Goal: Task Accomplishment & Management: Complete application form

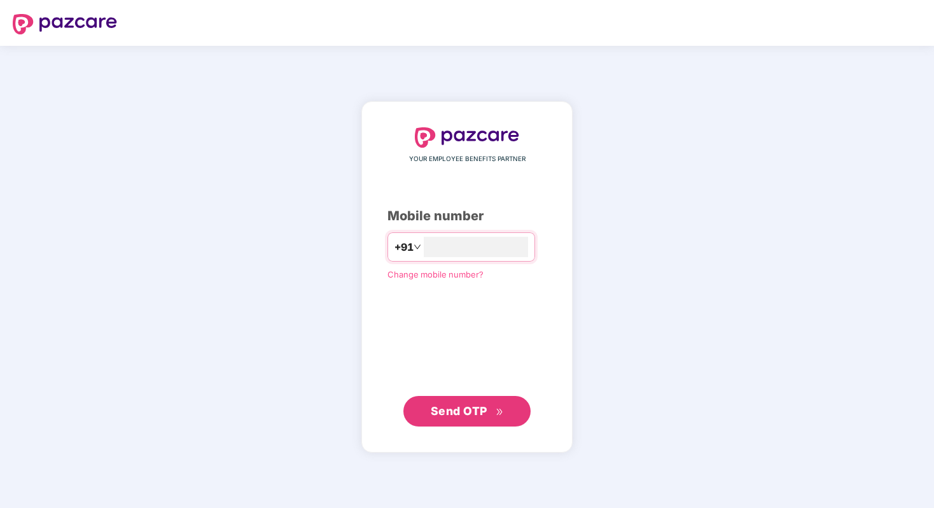
type input "**********"
click at [463, 416] on span "Send OTP" at bounding box center [459, 410] width 57 height 13
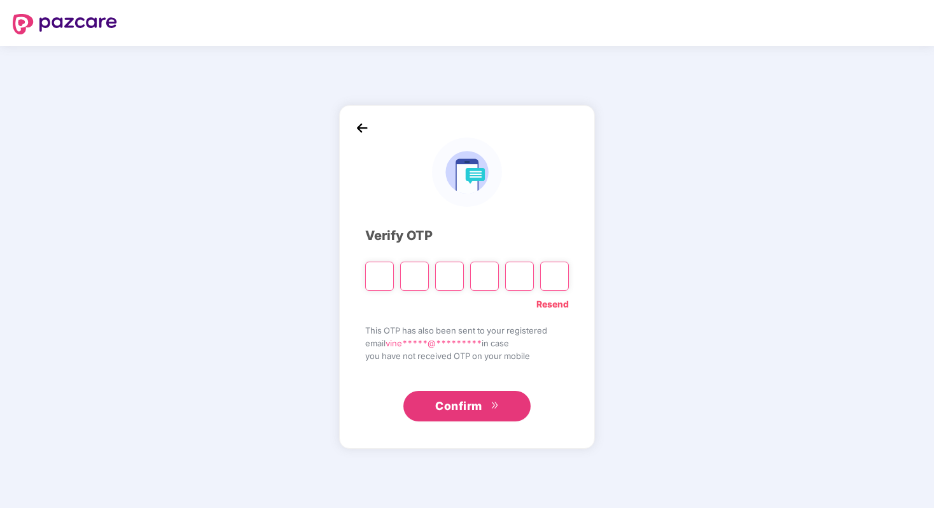
type input "*"
click at [393, 286] on input "*" at bounding box center [379, 276] width 29 height 29
type input "*"
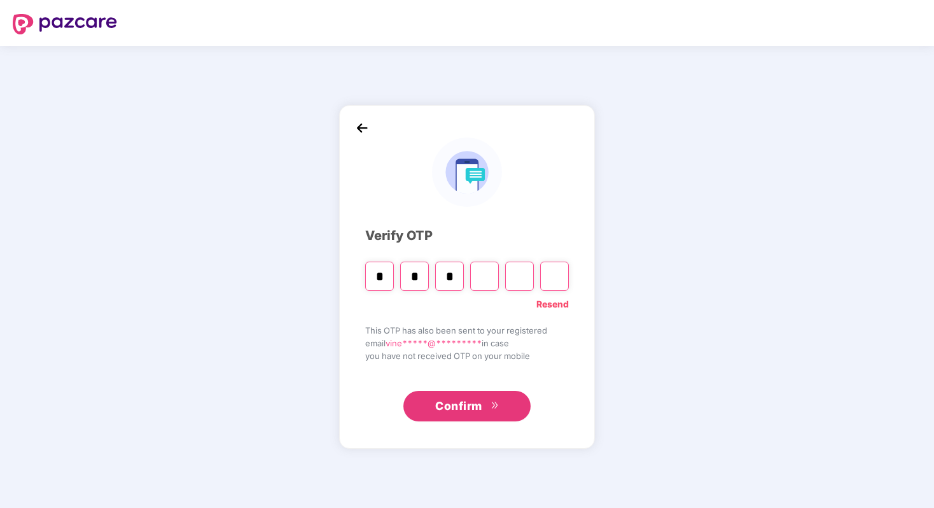
type input "*"
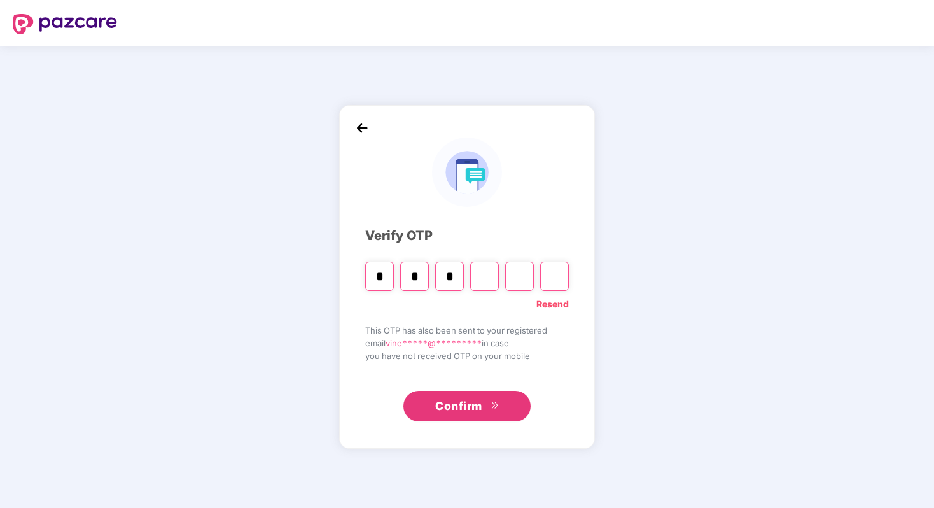
click at [457, 276] on input "*" at bounding box center [449, 276] width 29 height 29
type input "*"
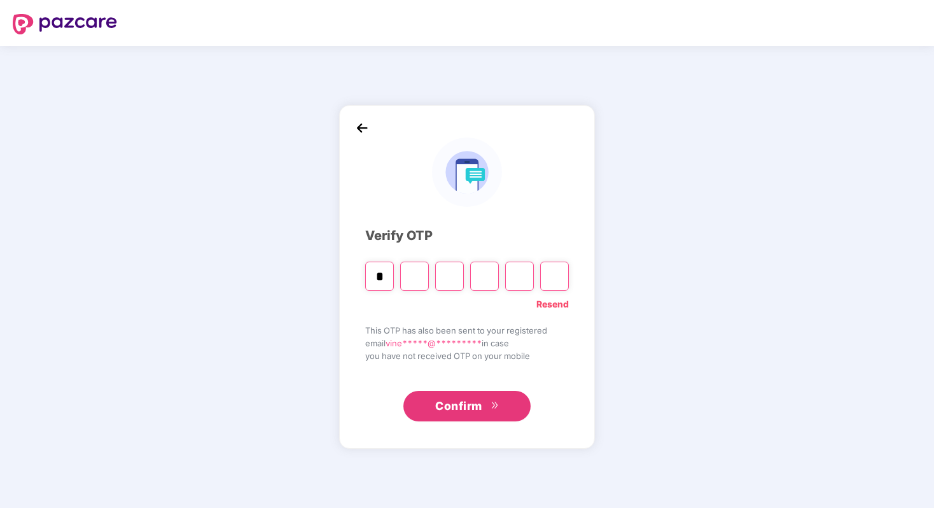
type input "*"
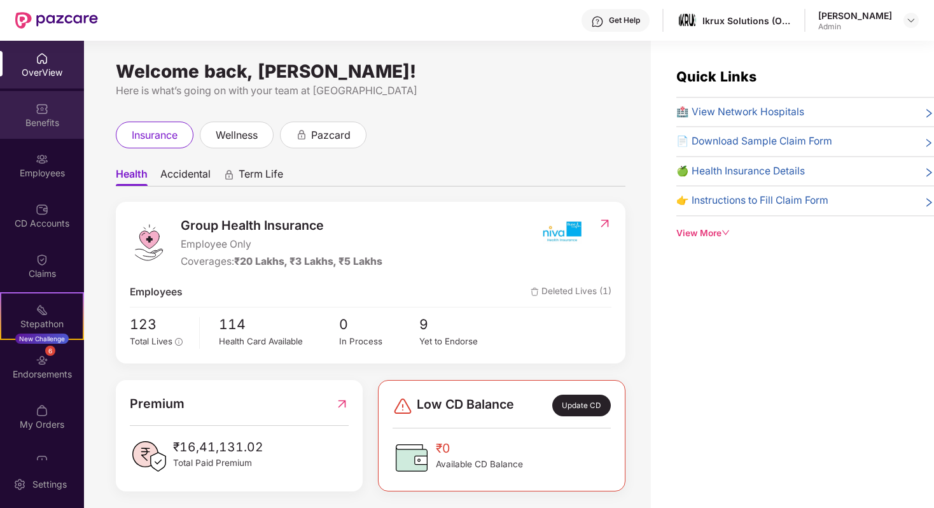
click at [45, 120] on div "Benefits" at bounding box center [42, 122] width 84 height 13
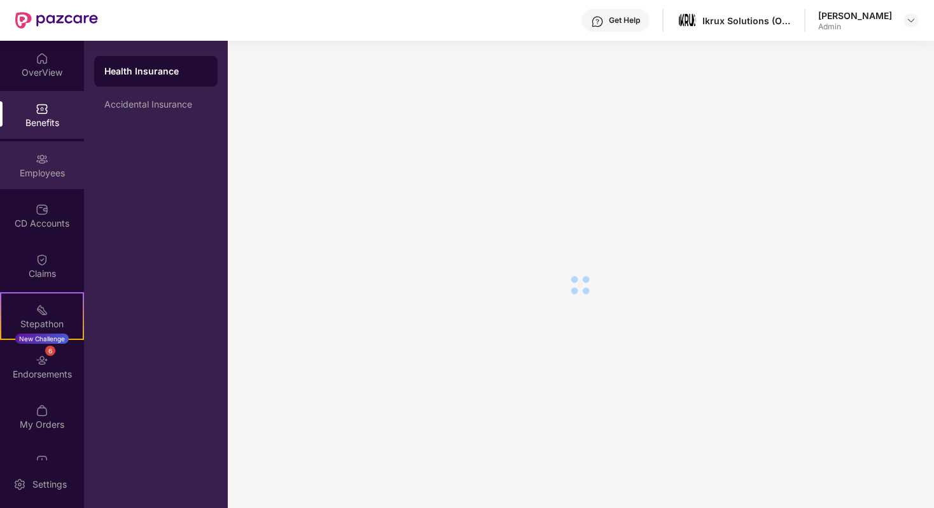
click at [47, 158] on div "Employees" at bounding box center [42, 165] width 84 height 48
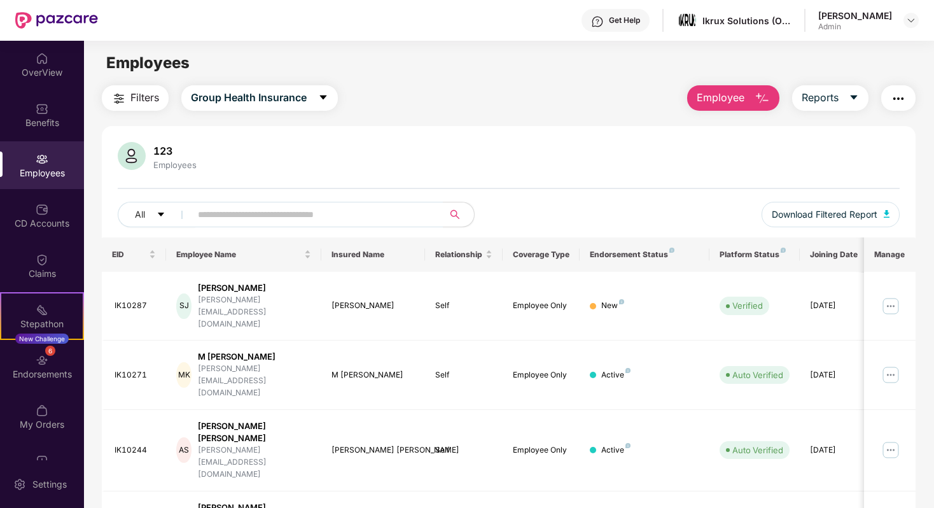
click at [903, 102] on img "button" at bounding box center [898, 98] width 15 height 15
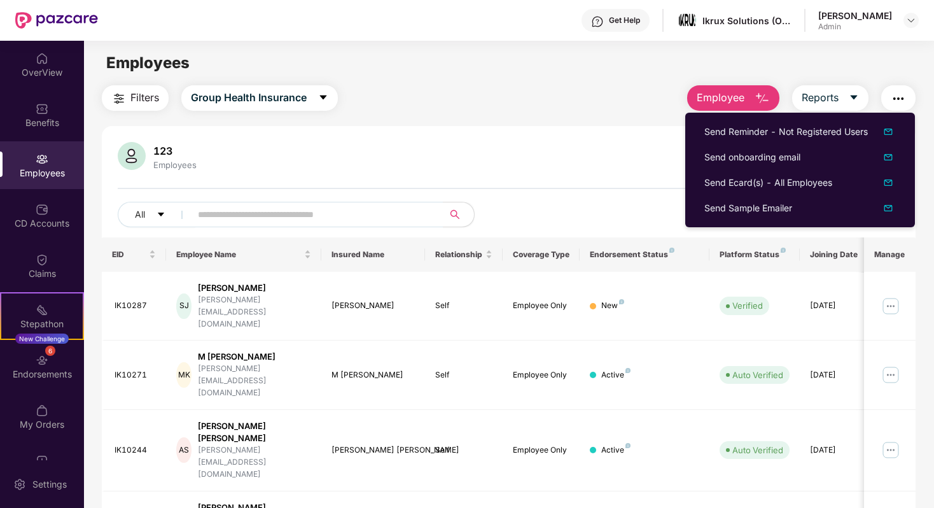
click at [624, 169] on div "123 Employees" at bounding box center [509, 157] width 782 height 31
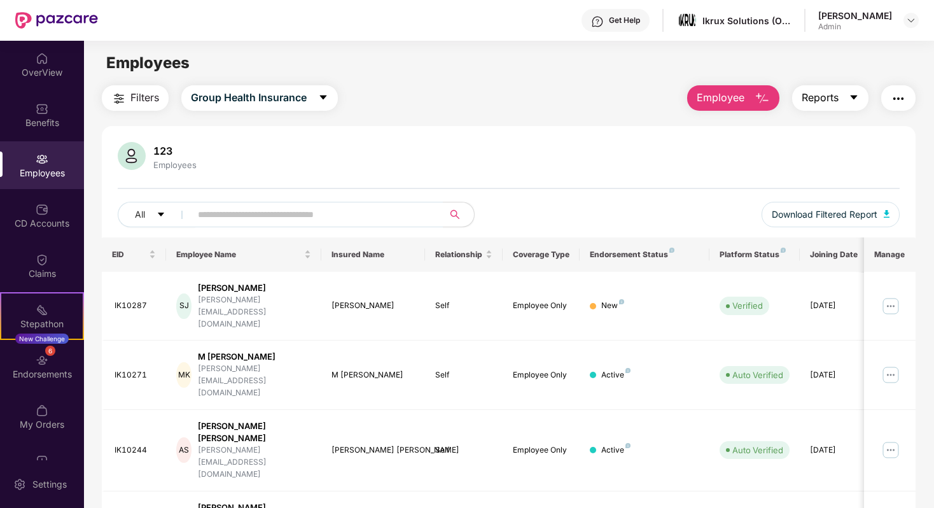
click at [849, 98] on icon "caret-down" at bounding box center [854, 97] width 10 height 10
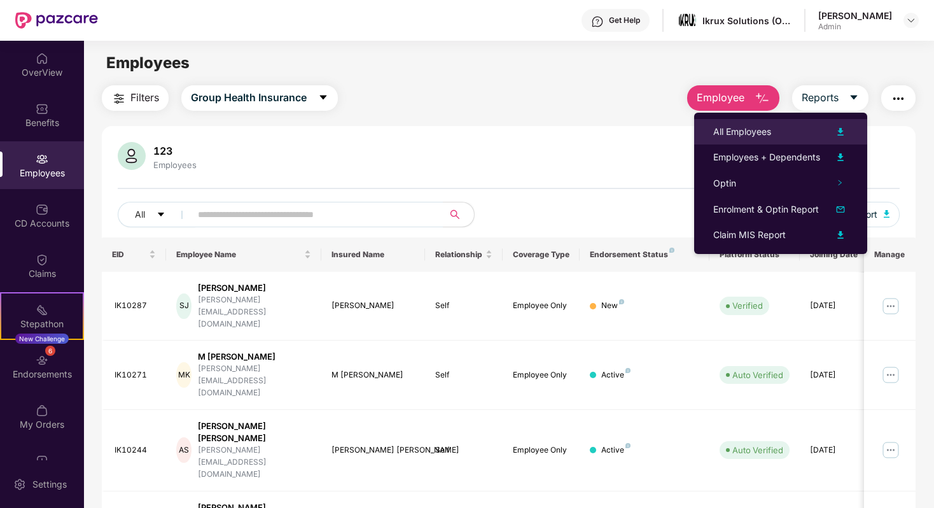
click at [832, 126] on div at bounding box center [834, 131] width 28 height 15
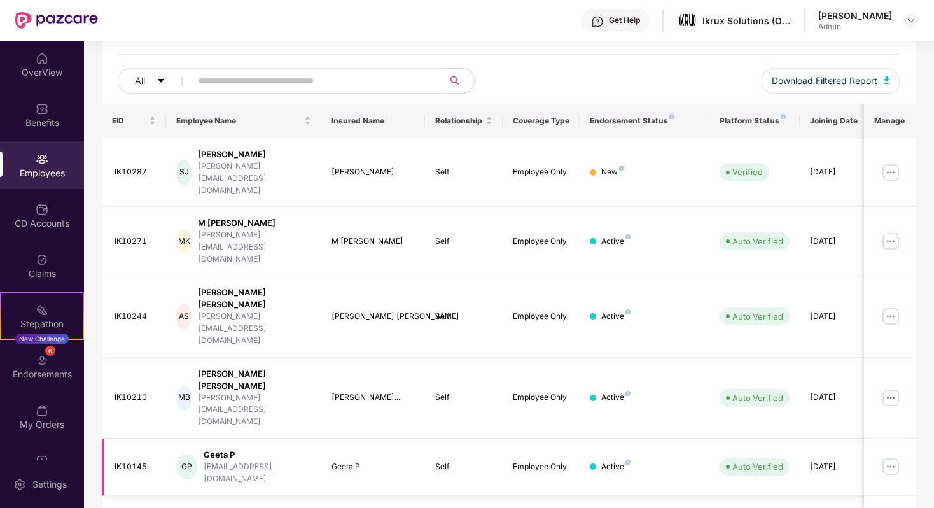
scroll to position [133, 0]
click at [38, 151] on div at bounding box center [42, 157] width 13 height 13
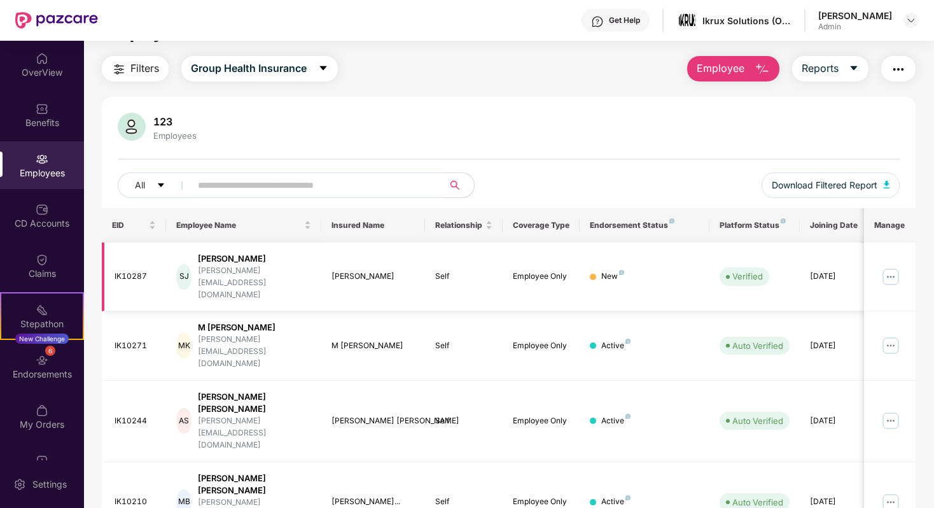
scroll to position [0, 0]
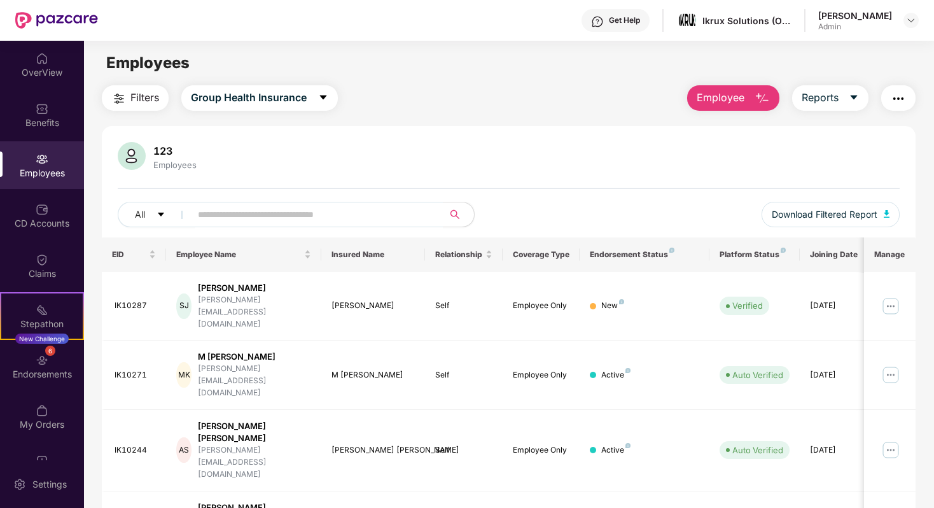
click at [696, 95] on button "Employee" at bounding box center [733, 97] width 92 height 25
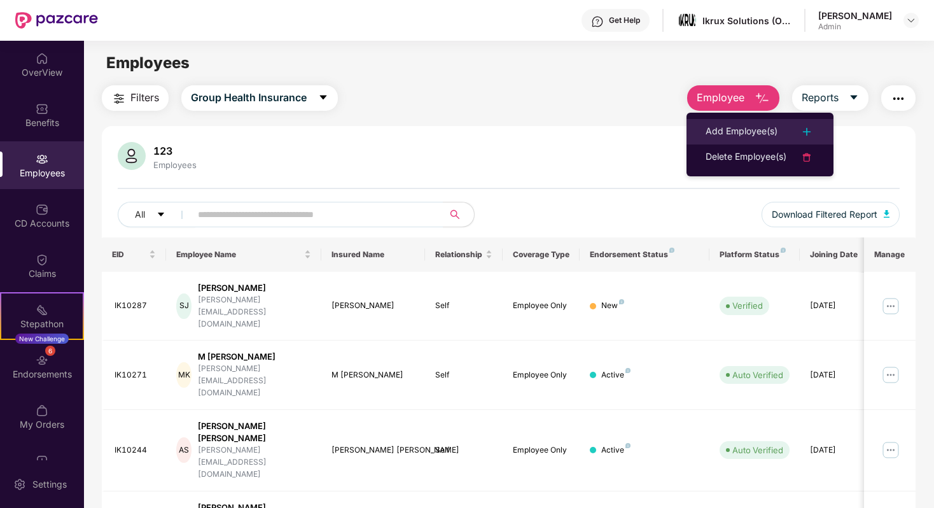
click at [720, 136] on div "Add Employee(s)" at bounding box center [742, 131] width 72 height 15
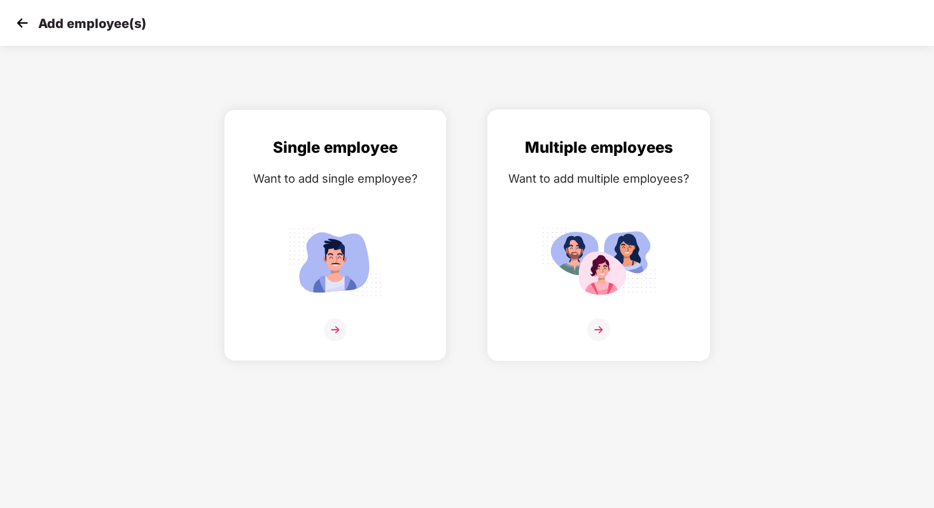
click at [614, 238] on img at bounding box center [599, 262] width 115 height 80
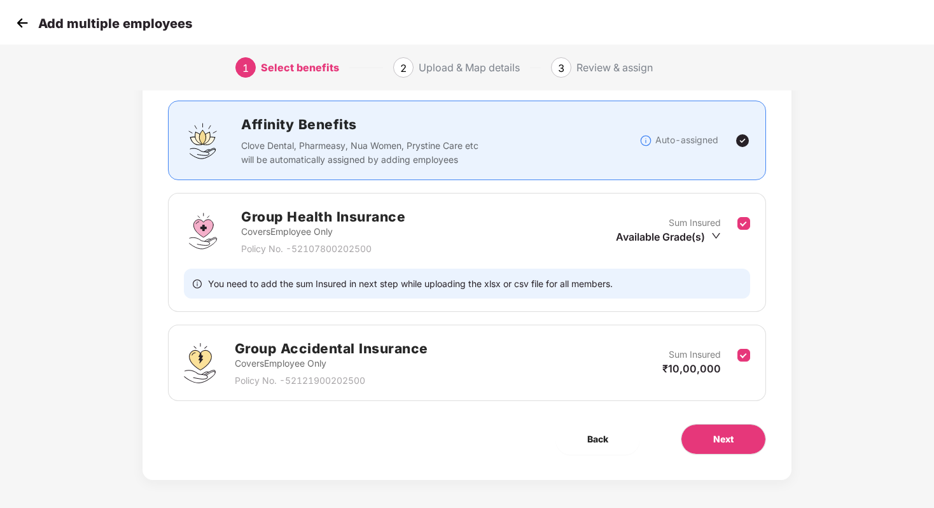
scroll to position [80, 0]
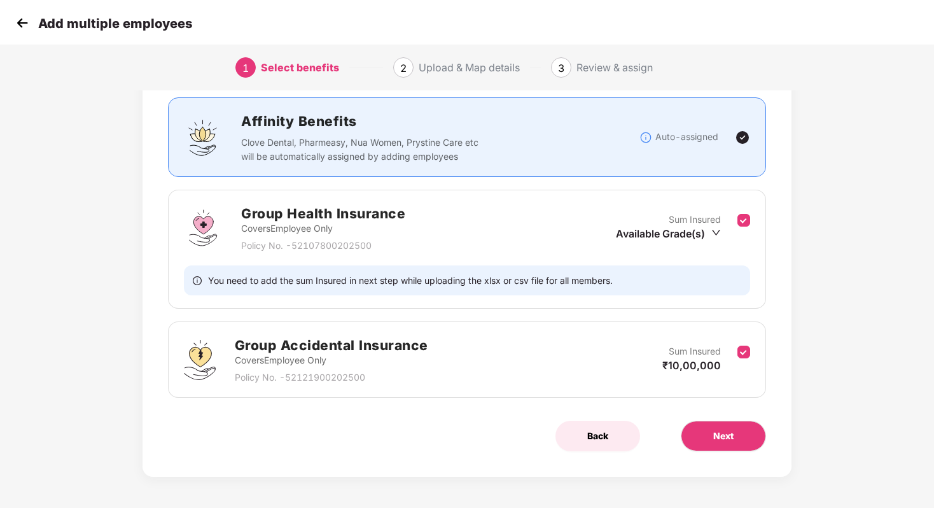
click at [593, 440] on span "Back" at bounding box center [597, 436] width 21 height 14
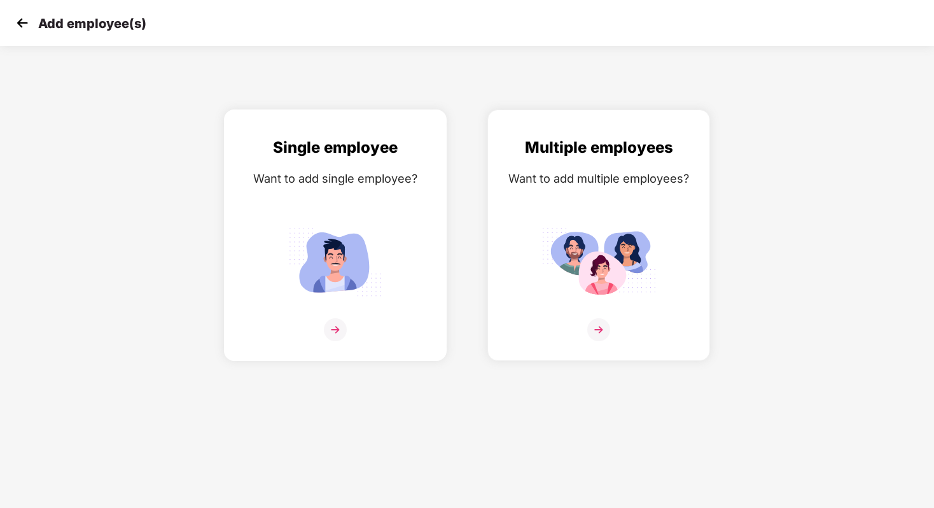
click at [334, 284] on img at bounding box center [335, 262] width 115 height 80
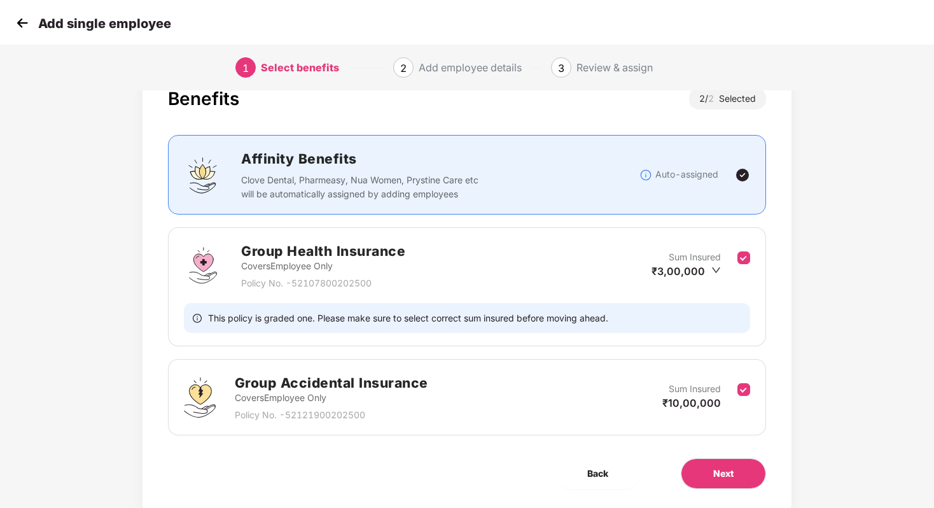
scroll to position [80, 0]
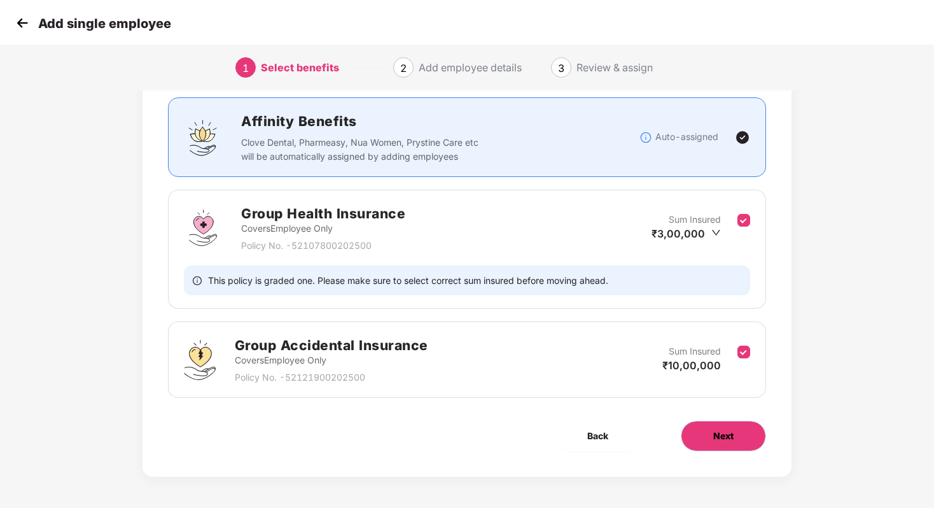
click at [721, 431] on span "Next" at bounding box center [723, 436] width 20 height 14
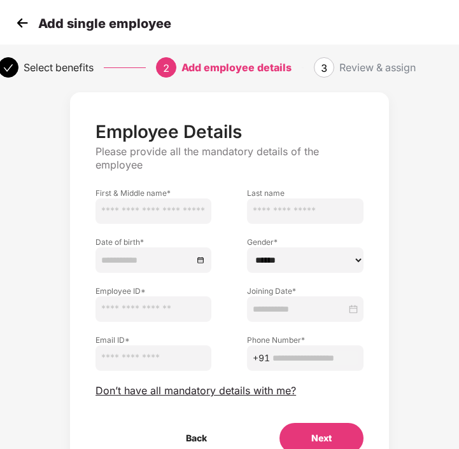
scroll to position [14, 0]
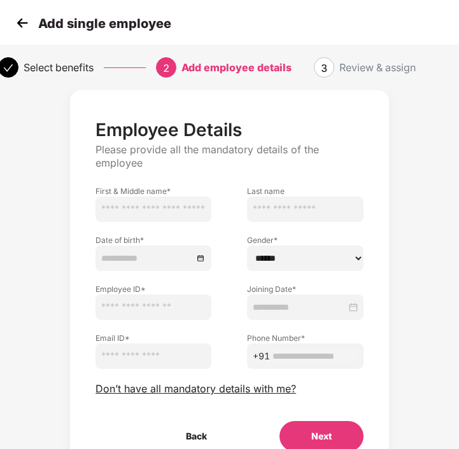
click at [139, 213] on input "text" at bounding box center [153, 209] width 116 height 25
type input "*******"
click at [274, 200] on input "text" at bounding box center [305, 209] width 116 height 25
type input "*"
click at [150, 261] on input at bounding box center [147, 258] width 92 height 14
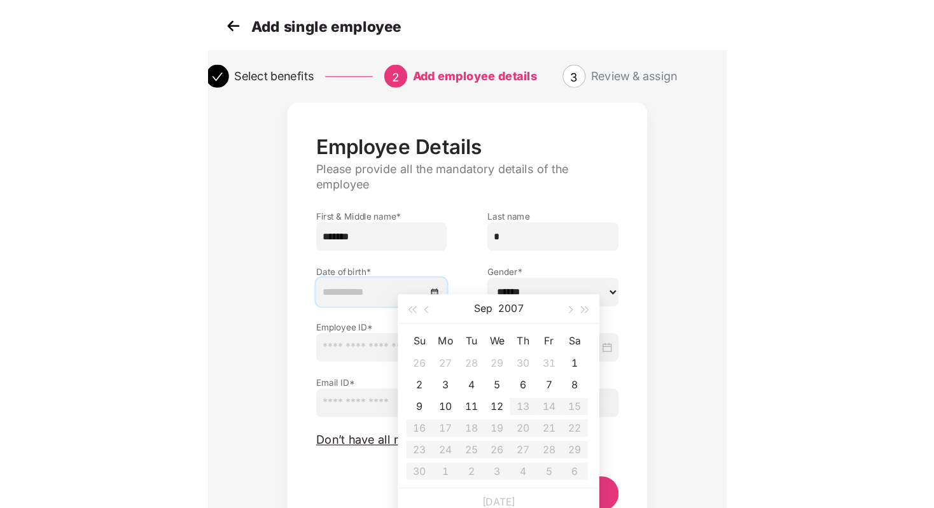
scroll to position [2, 0]
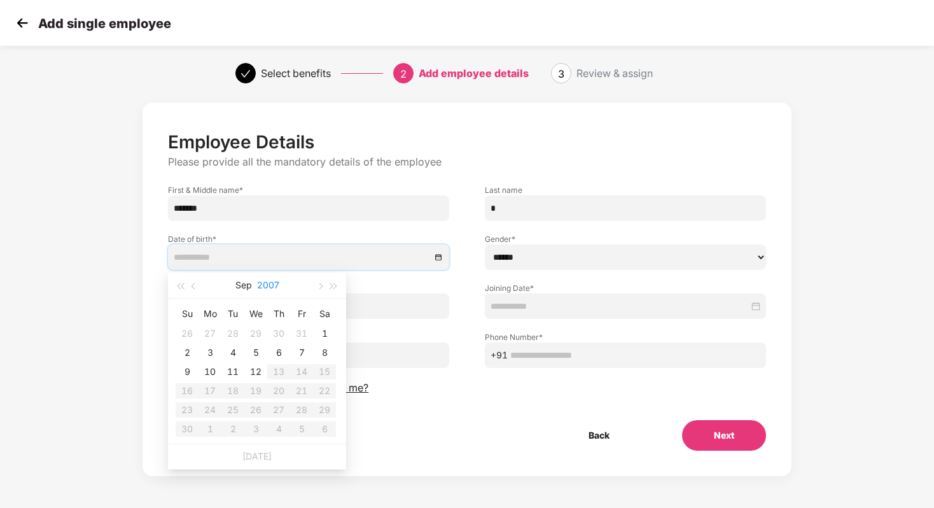
click at [278, 284] on button "2007" at bounding box center [268, 284] width 22 height 25
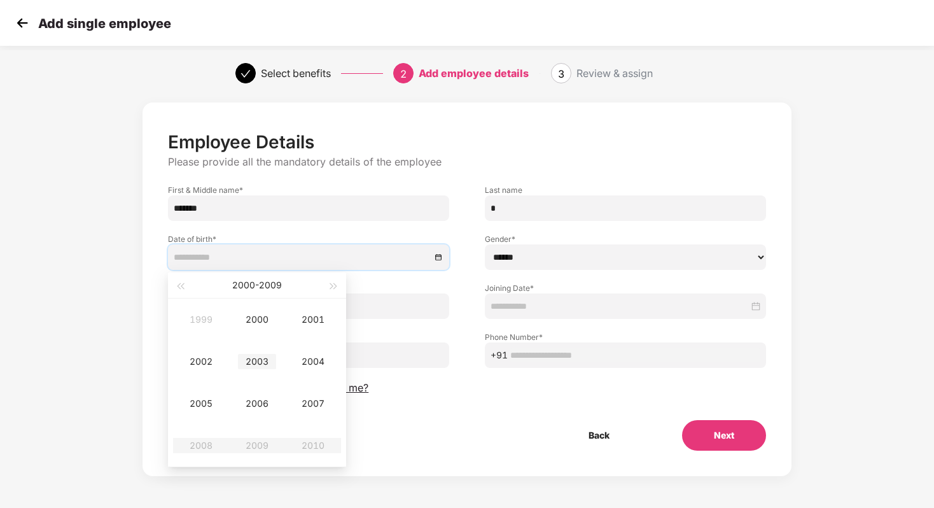
type input "**********"
click at [271, 362] on div "2003" at bounding box center [257, 361] width 38 height 15
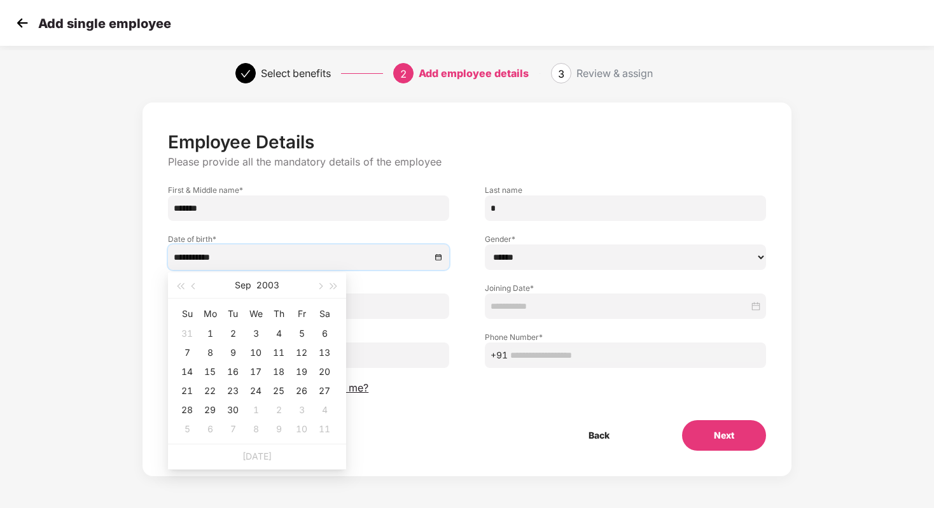
type input "**********"
click at [242, 283] on button "Sep" at bounding box center [243, 284] width 17 height 25
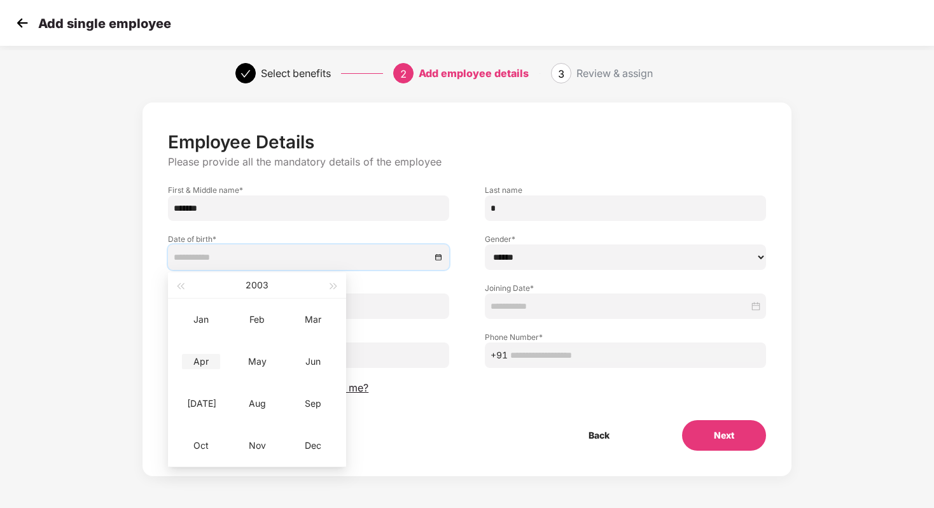
type input "**********"
click at [199, 358] on div "Apr" at bounding box center [201, 361] width 38 height 15
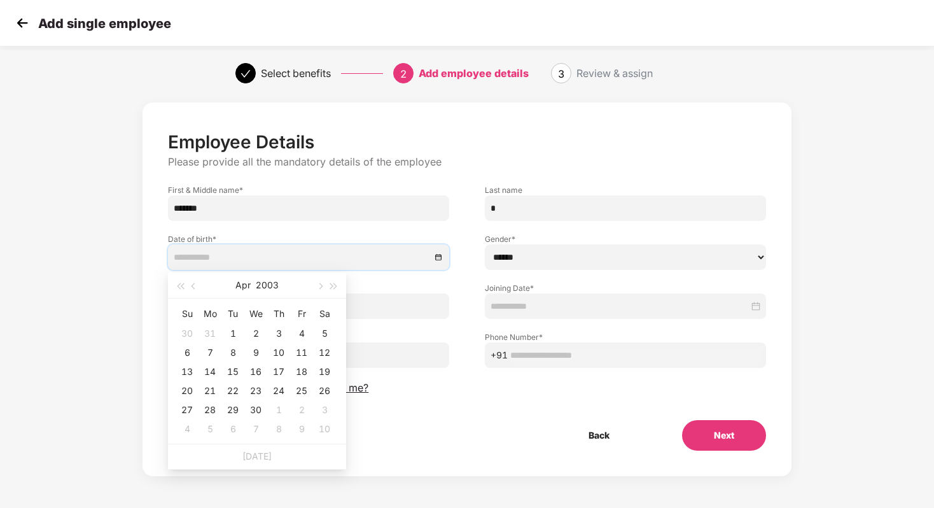
type input "**********"
click at [323, 374] on div "19" at bounding box center [324, 371] width 15 height 15
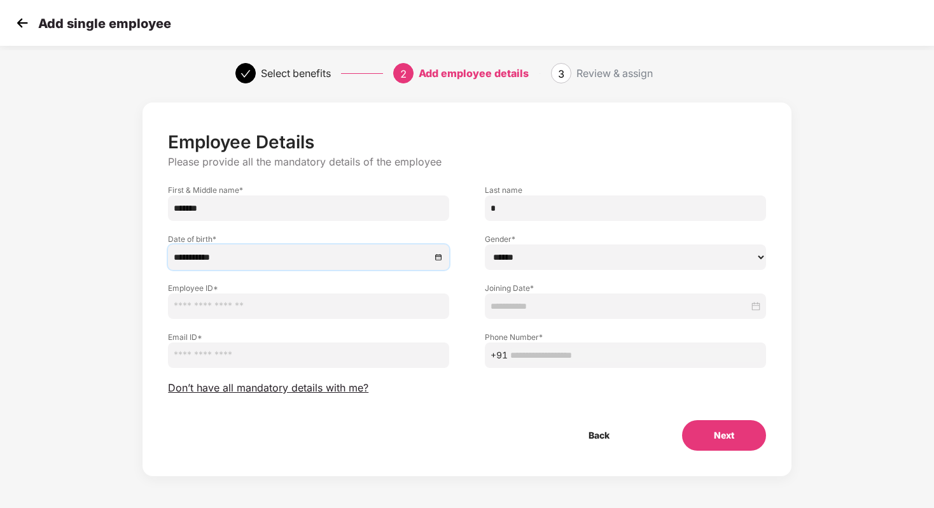
click at [518, 257] on select "****** **** ******" at bounding box center [625, 256] width 281 height 25
select select "******"
click at [485, 244] on select "****** **** ******" at bounding box center [625, 256] width 281 height 25
click at [281, 300] on input "text" at bounding box center [308, 305] width 281 height 25
paste input "*******"
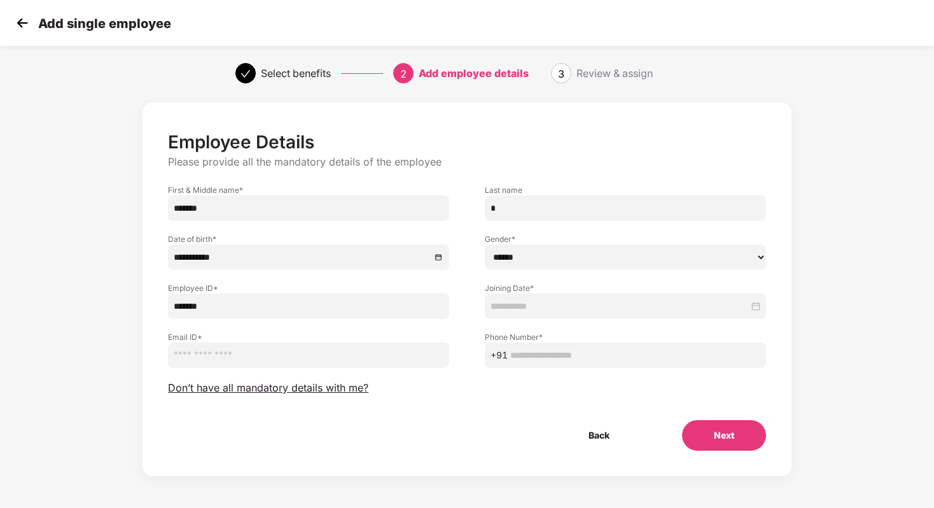
type input "*******"
click at [538, 299] on input at bounding box center [620, 306] width 258 height 14
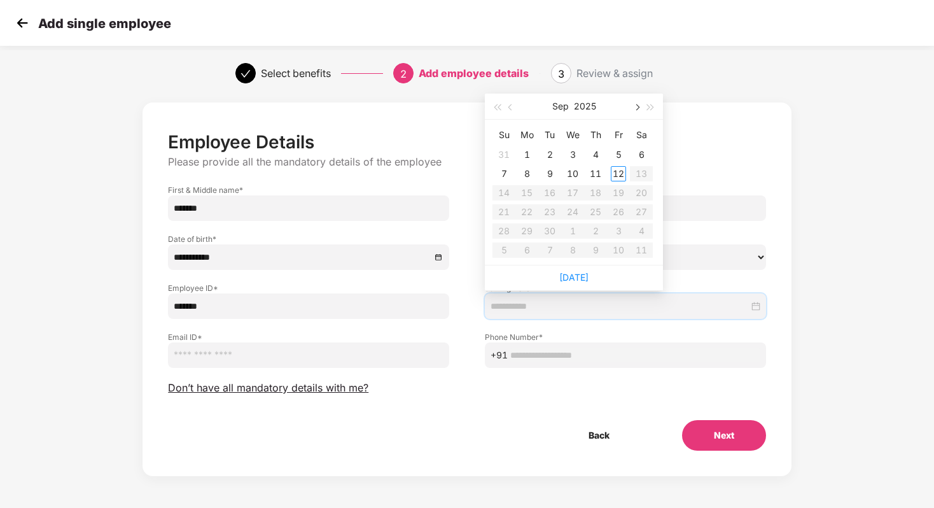
click at [631, 110] on button "button" at bounding box center [636, 106] width 14 height 25
click at [512, 109] on button "button" at bounding box center [511, 106] width 14 height 25
click at [552, 235] on table "Su Mo Tu We Th Fr Sa 29 30 1 2 3 4 5 6 7 8 9 10 11 12 13 14 15 16 17 18 19 20 2…" at bounding box center [573, 192] width 160 height 135
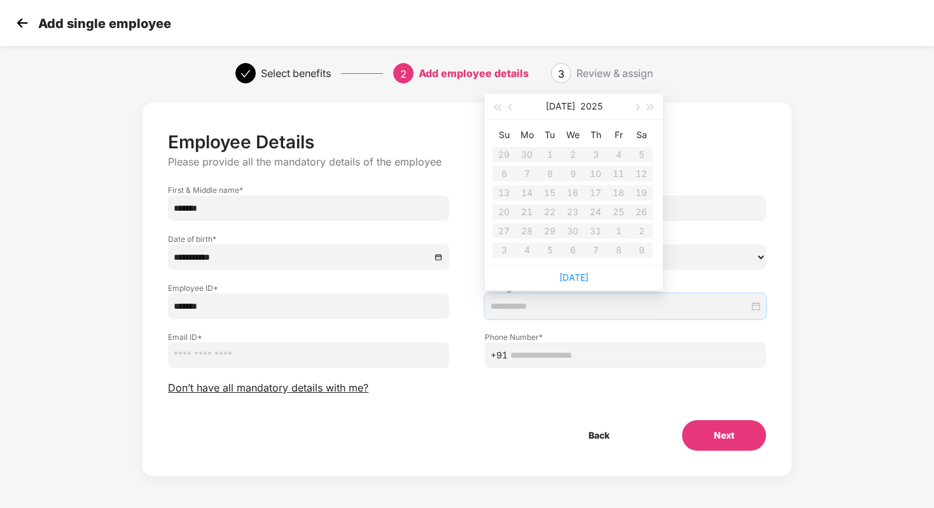
click at [697, 358] on input "text" at bounding box center [635, 355] width 250 height 14
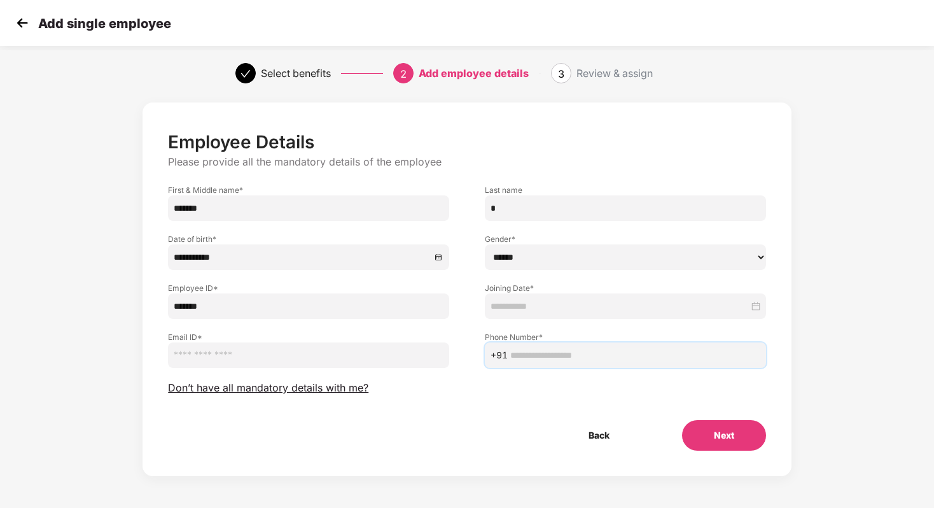
click at [537, 314] on div at bounding box center [625, 305] width 281 height 25
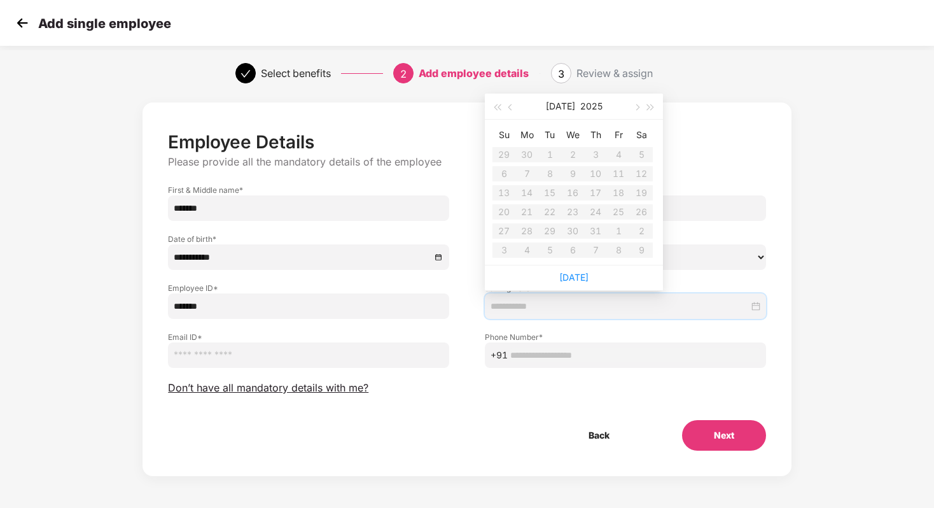
click at [524, 305] on input at bounding box center [620, 306] width 258 height 14
click at [570, 107] on div "Jul 2025" at bounding box center [574, 106] width 111 height 25
click at [508, 106] on button "button" at bounding box center [511, 106] width 14 height 25
click at [638, 104] on button "button" at bounding box center [636, 106] width 14 height 25
